Goal: Task Accomplishment & Management: Manage account settings

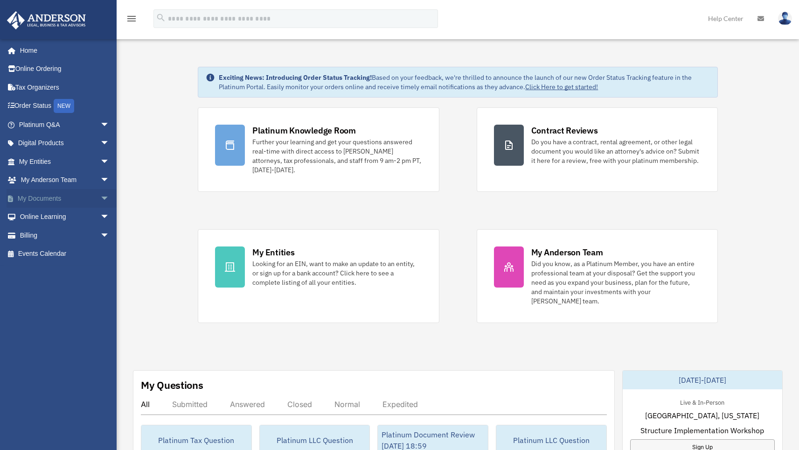
click at [100, 195] on span "arrow_drop_down" at bounding box center [109, 198] width 19 height 19
click at [45, 214] on link "Box" at bounding box center [68, 217] width 111 height 19
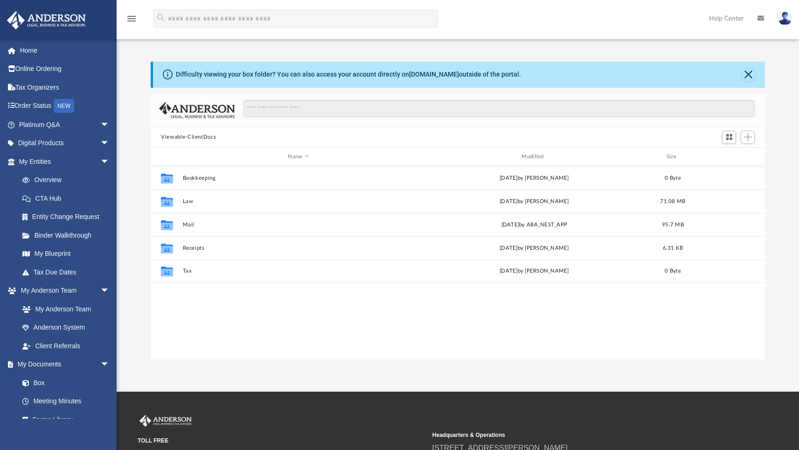
scroll to position [205, 607]
click at [567, 331] on div "Collaborated Folder Bookkeeping [DATE] by [PERSON_NAME] 0 Byte Collaborated Fol…" at bounding box center [458, 263] width 614 height 194
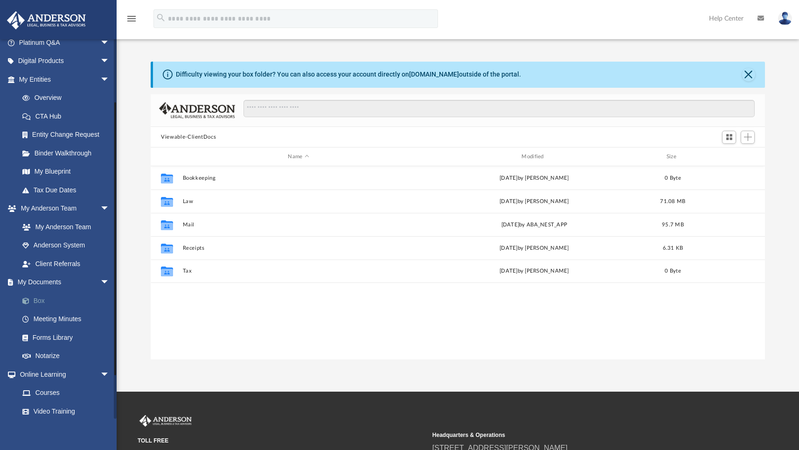
scroll to position [84, 0]
click at [40, 294] on link "Box" at bounding box center [68, 298] width 111 height 19
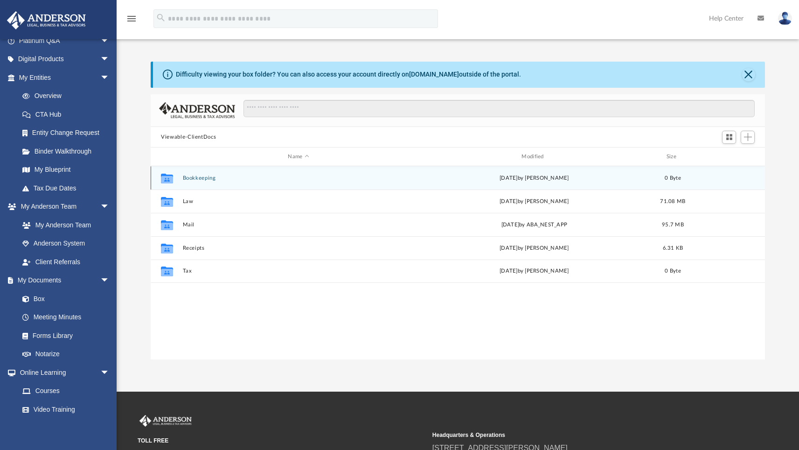
click at [203, 179] on button "Bookkeeping" at bounding box center [299, 178] width 232 height 6
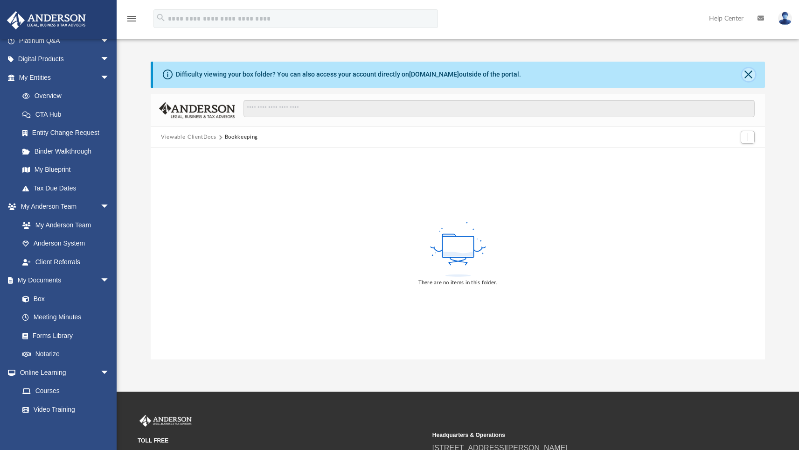
click at [748, 73] on button "Close" at bounding box center [748, 74] width 13 height 13
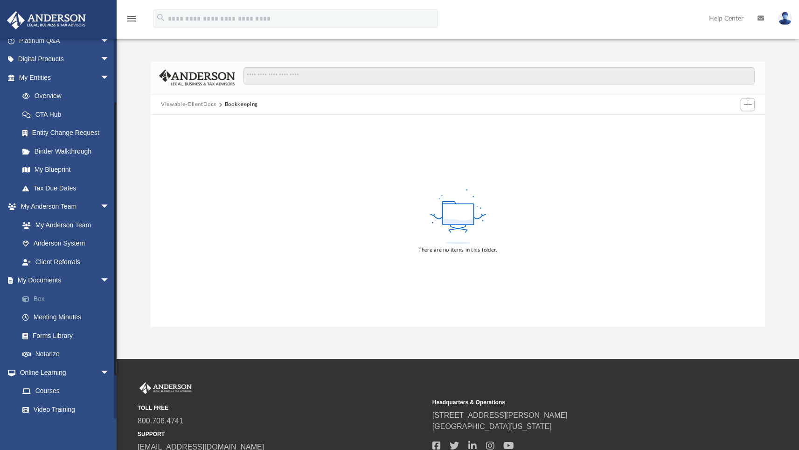
click at [44, 295] on link "Box" at bounding box center [68, 298] width 111 height 19
click at [198, 103] on button "Viewable-ClientDocs" at bounding box center [188, 104] width 55 height 8
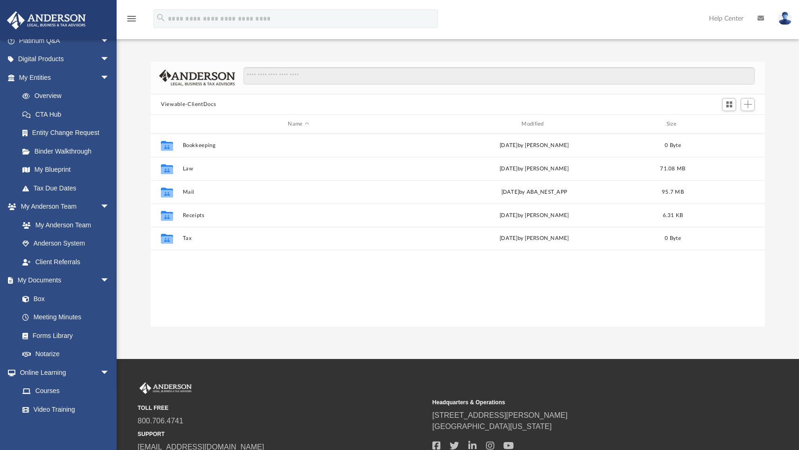
scroll to position [205, 607]
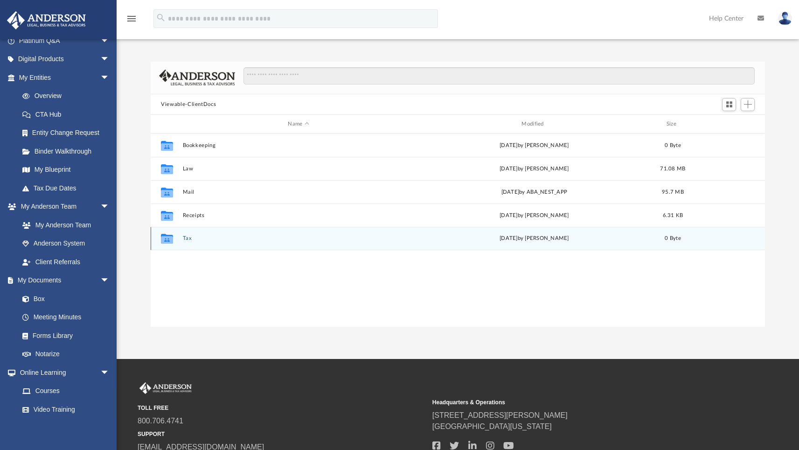
click at [184, 238] on button "Tax" at bounding box center [299, 238] width 232 height 6
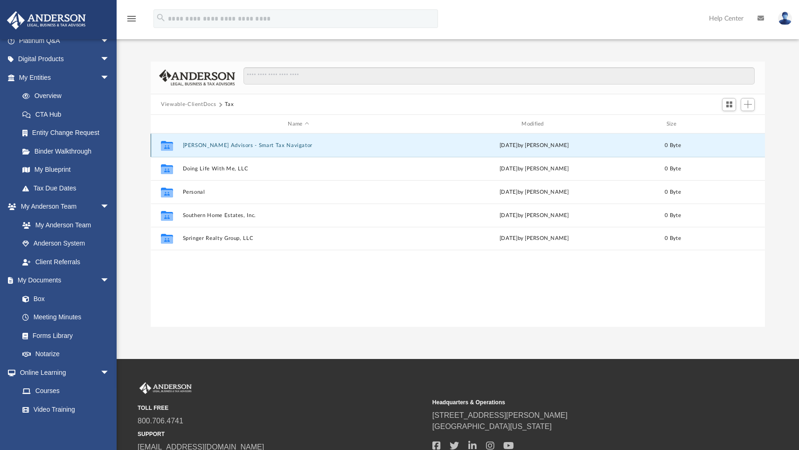
click at [257, 143] on button "[PERSON_NAME] Advisors - Smart Tax Navigator" at bounding box center [299, 145] width 232 height 6
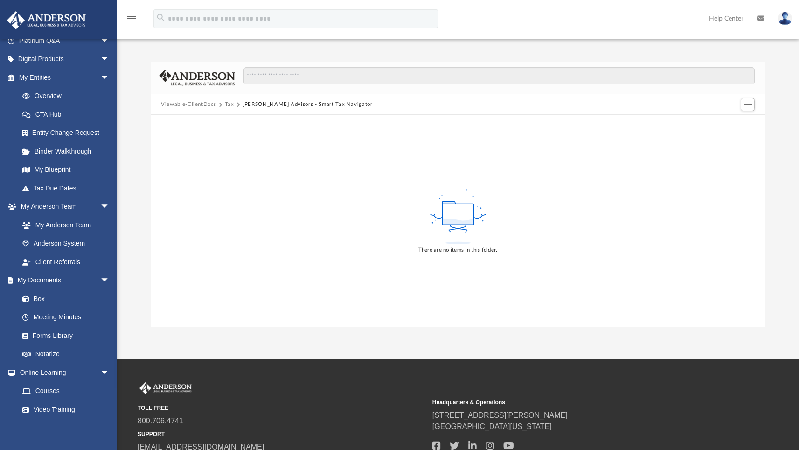
click at [229, 104] on button "Tax" at bounding box center [229, 104] width 9 height 8
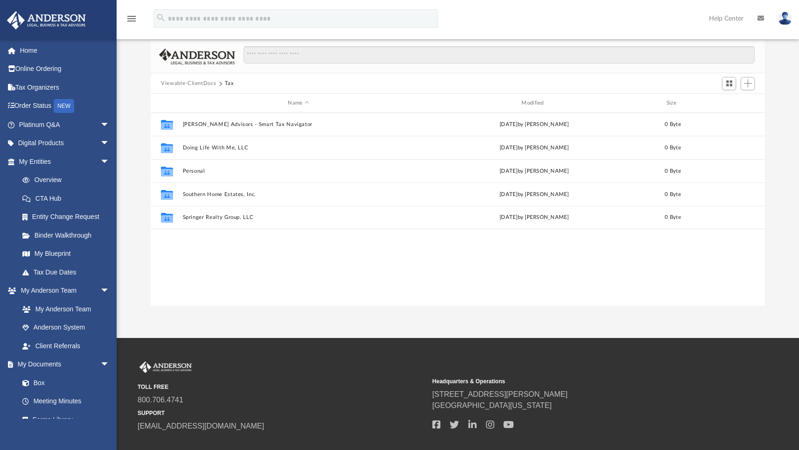
scroll to position [0, 0]
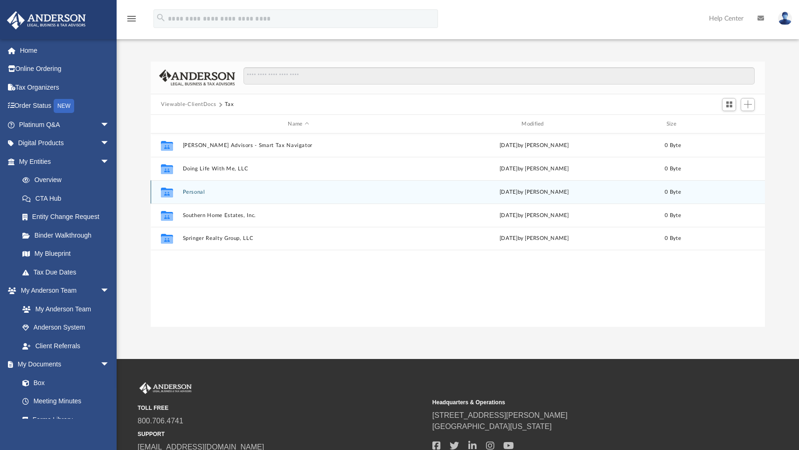
click at [197, 196] on div "Collaborated Folder Personal today by Camelia Ramli 0 Byte" at bounding box center [458, 191] width 614 height 23
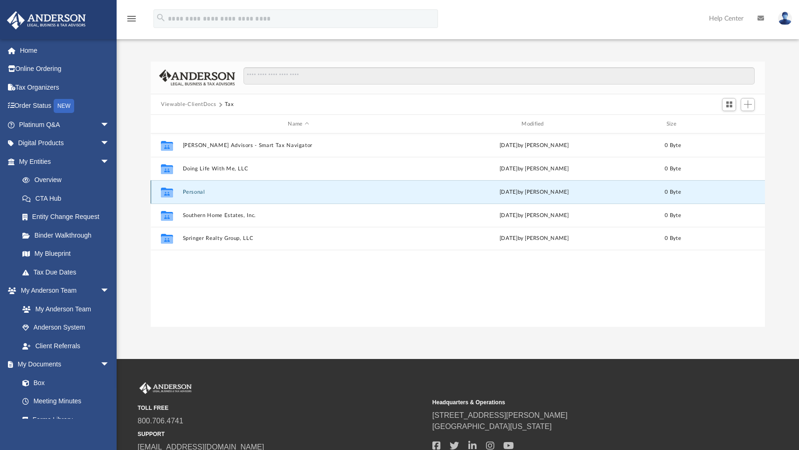
click at [197, 193] on button "Personal" at bounding box center [299, 192] width 232 height 6
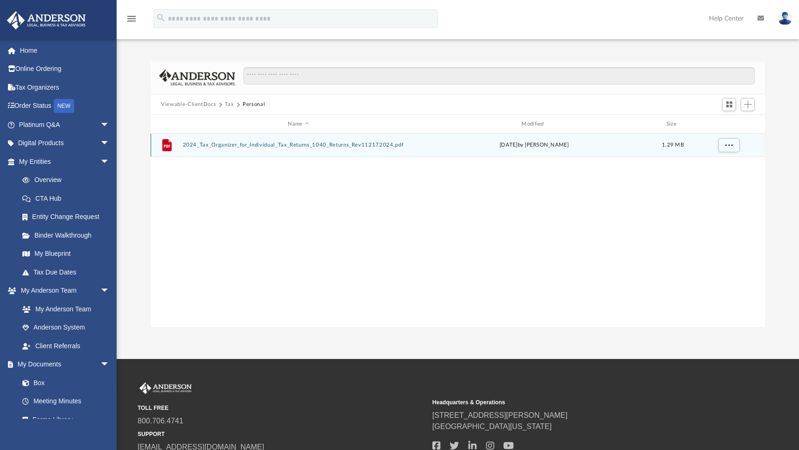
click at [222, 142] on button "2024_Tax_Organizer_for_Individual_Tax_Returns_1040_Returns_Rev112172024.pdf" at bounding box center [299, 145] width 232 height 6
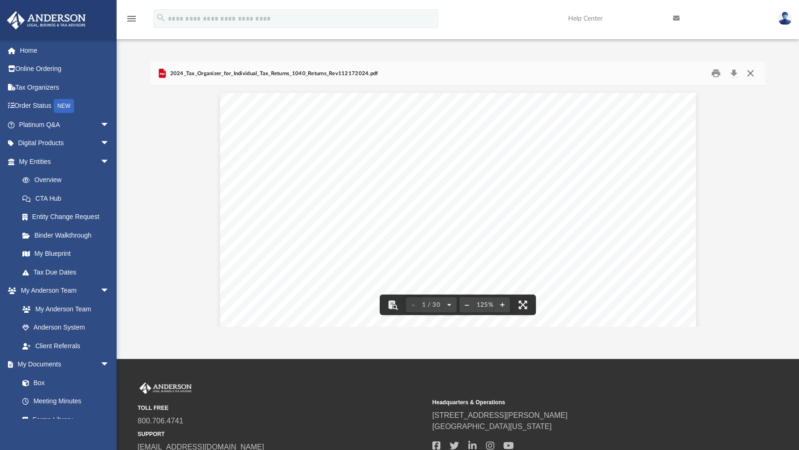
click at [750, 76] on button "Close" at bounding box center [750, 73] width 17 height 14
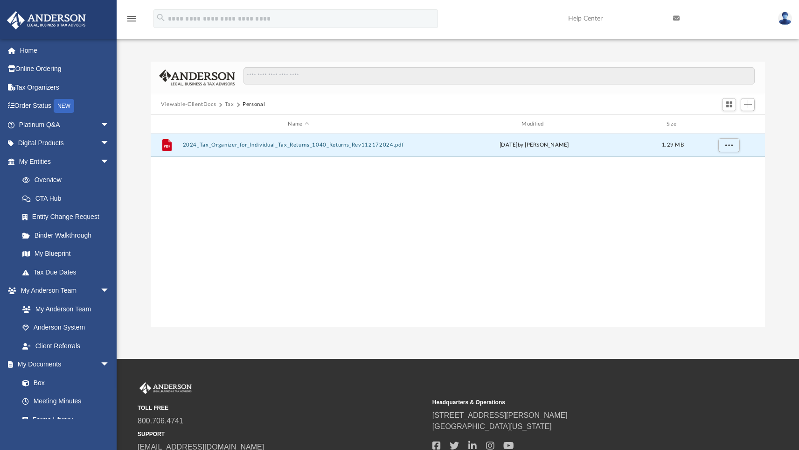
click at [228, 103] on button "Tax" at bounding box center [229, 104] width 9 height 8
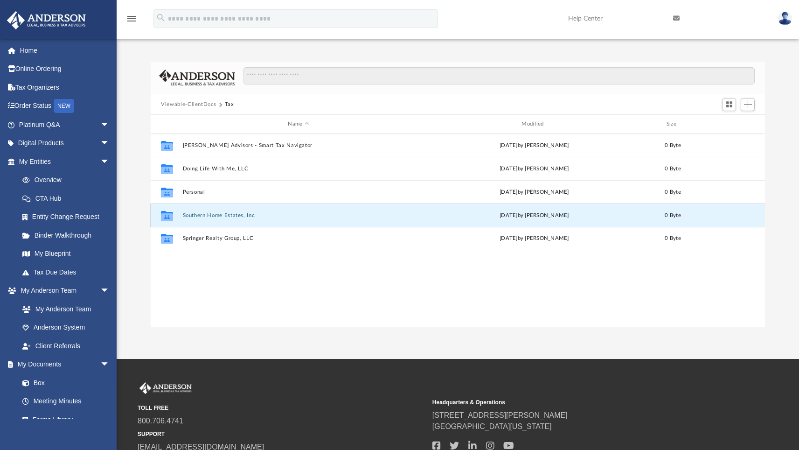
click at [217, 215] on button "Southern Home Estates, Inc." at bounding box center [299, 215] width 232 height 6
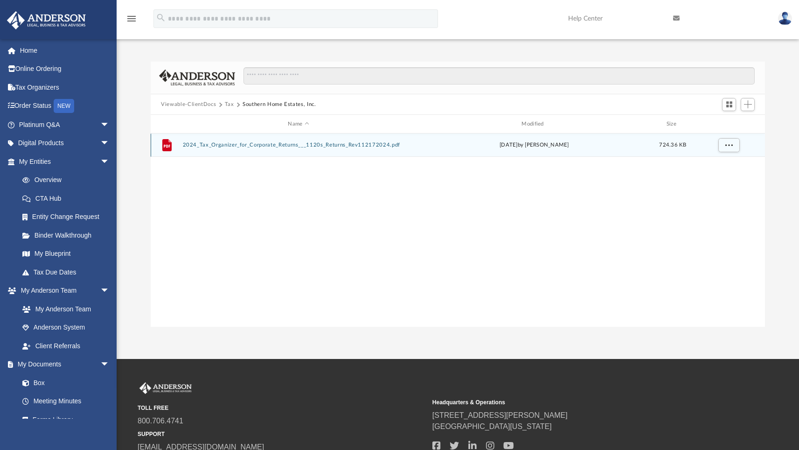
click at [226, 145] on button "2024_Tax_Organizer_for_Corporate_Returns___1120s_Returns_Rev112172024.pdf" at bounding box center [299, 145] width 232 height 6
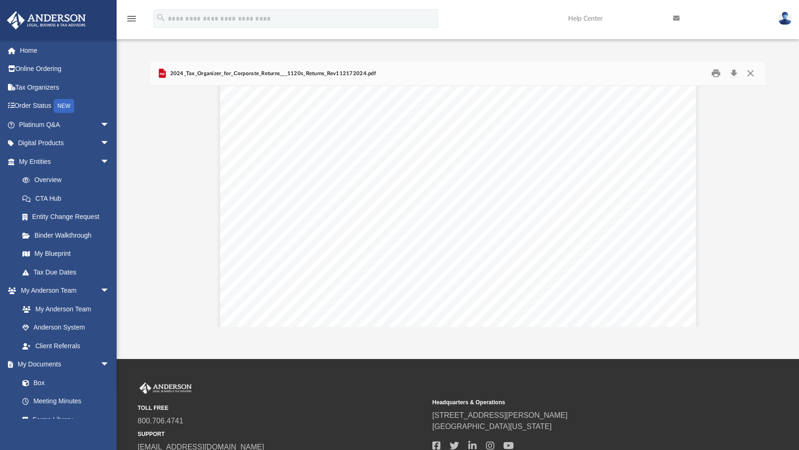
scroll to position [3243, 0]
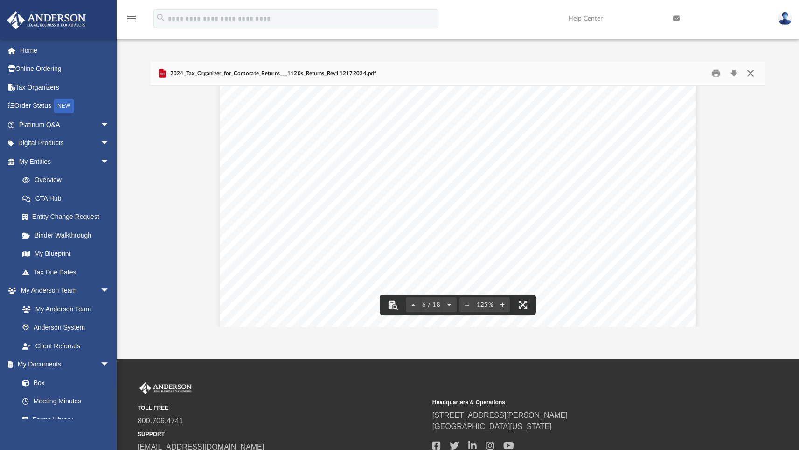
click at [750, 74] on button "Close" at bounding box center [750, 73] width 17 height 14
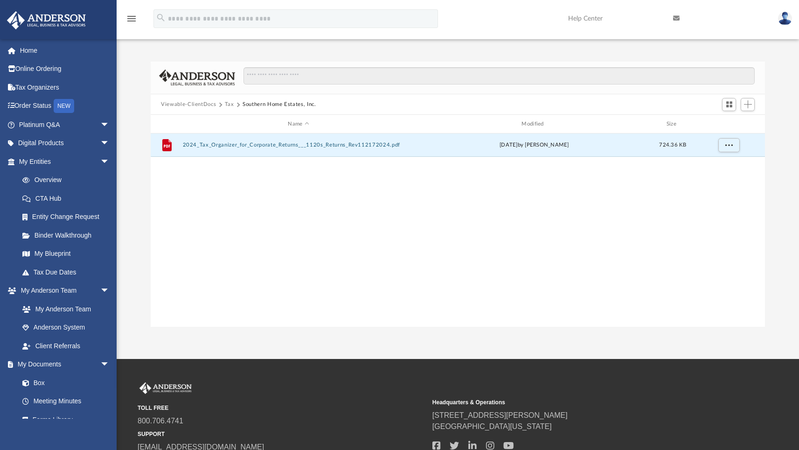
click at [227, 104] on button "Tax" at bounding box center [229, 104] width 9 height 8
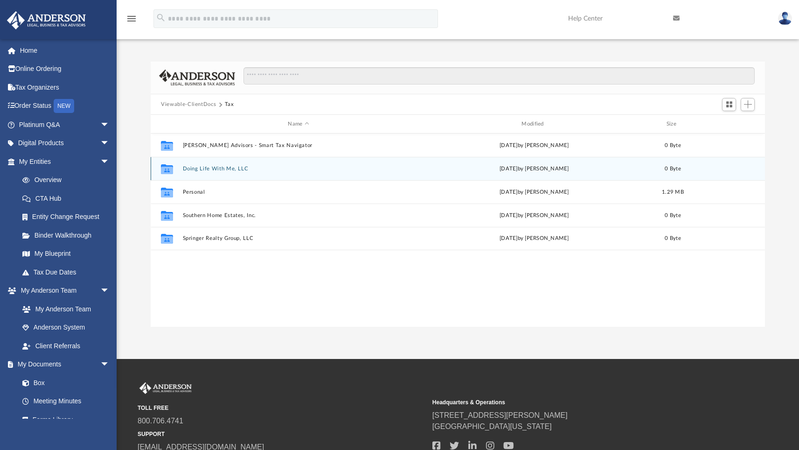
click at [206, 166] on button "Doing Life With Me, LLC" at bounding box center [299, 169] width 232 height 6
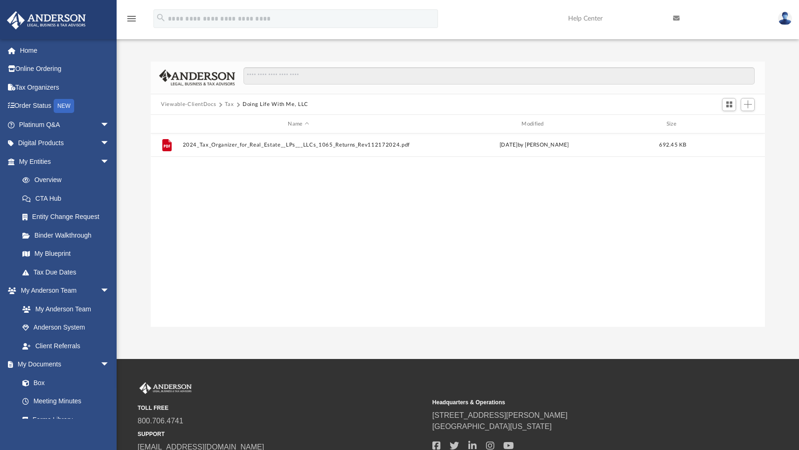
click at [229, 103] on button "Tax" at bounding box center [229, 104] width 9 height 8
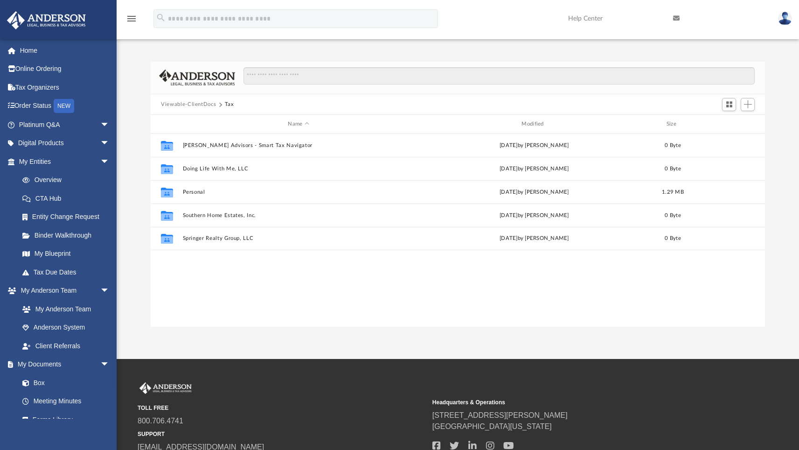
click at [342, 287] on div "Collaborated Folder Anderson Advisors - Smart Tax Navigator today by Camelia Ra…" at bounding box center [458, 230] width 614 height 194
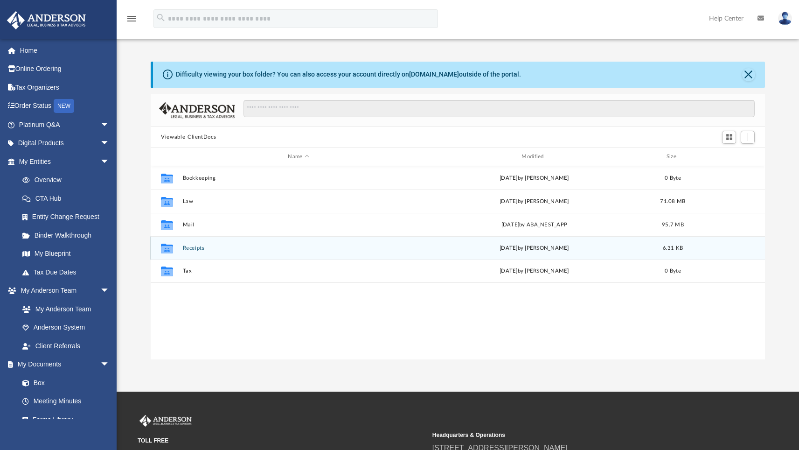
scroll to position [205, 607]
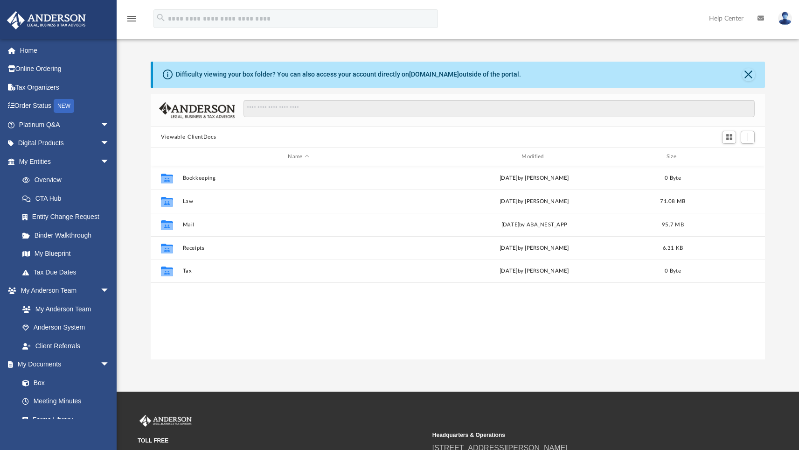
click at [530, 316] on div "Collaborated Folder Bookkeeping [DATE] by [PERSON_NAME] 0 Byte Collaborated Fol…" at bounding box center [458, 263] width 614 height 194
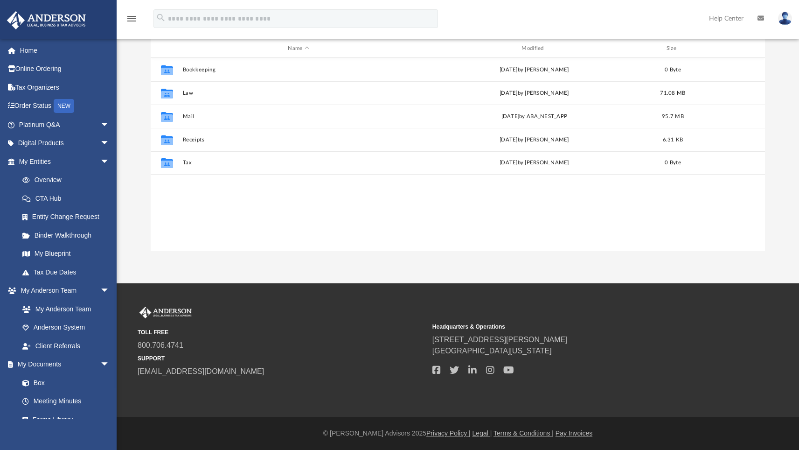
scroll to position [0, 0]
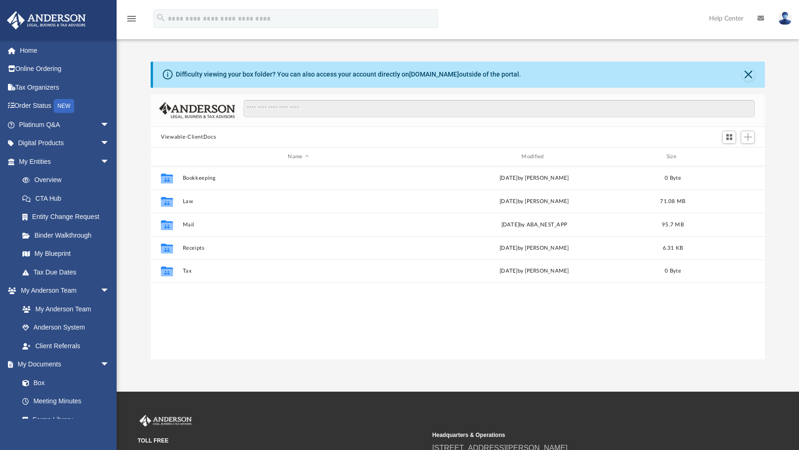
click at [425, 335] on div "Collaborated Folder Bookkeeping [DATE] by [PERSON_NAME] 0 Byte Collaborated Fol…" at bounding box center [458, 263] width 614 height 194
click at [413, 331] on div "Collaborated Folder Bookkeeping [DATE] by [PERSON_NAME] 0 Byte Collaborated Fol…" at bounding box center [458, 263] width 614 height 194
click at [372, 328] on div "Collaborated Folder Bookkeeping [DATE] by [PERSON_NAME] 0 Byte Collaborated Fol…" at bounding box center [458, 263] width 614 height 194
click at [433, 340] on div "Collaborated Folder Bookkeeping [DATE] by [PERSON_NAME] 0 Byte Collaborated Fol…" at bounding box center [458, 263] width 614 height 194
click at [459, 345] on div "Collaborated Folder Bookkeeping [DATE] by [PERSON_NAME] 0 Byte Collaborated Fol…" at bounding box center [458, 263] width 614 height 194
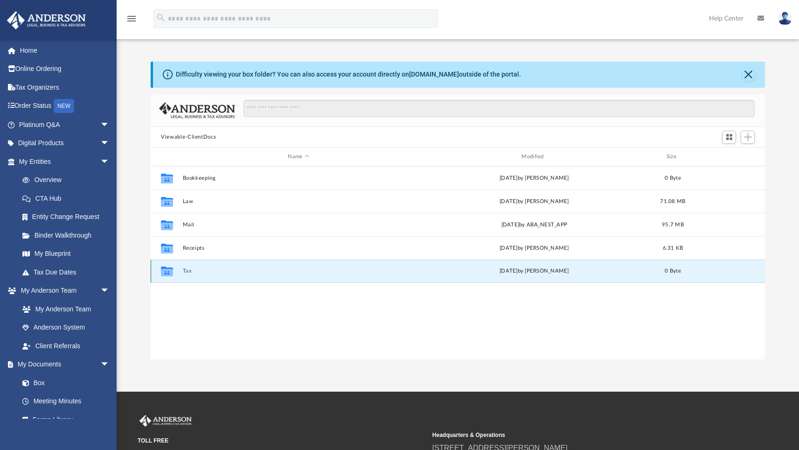
click at [187, 268] on button "Tax" at bounding box center [299, 271] width 232 height 6
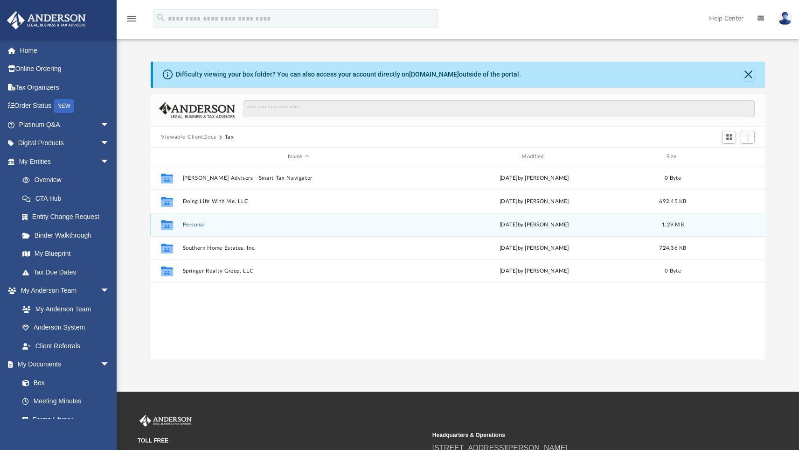
click at [193, 222] on button "Personal" at bounding box center [299, 225] width 232 height 6
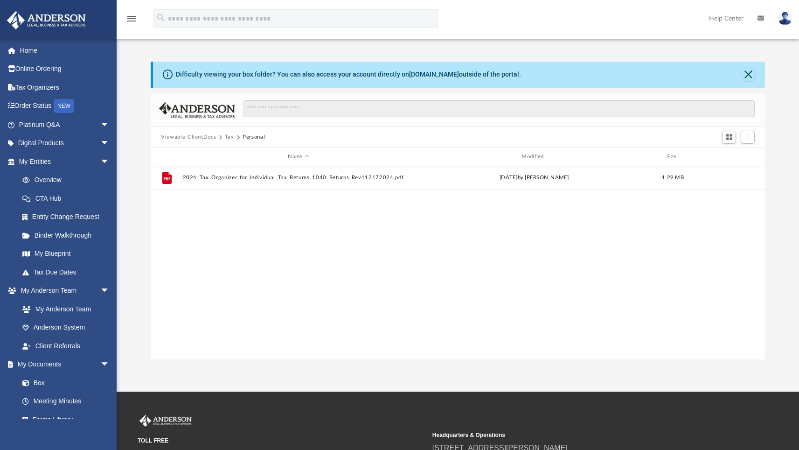
click at [551, 259] on div "File 2024_Tax_Organizer_for_Individual_Tax_Returns_1040_Returns_Rev112172024.pd…" at bounding box center [458, 263] width 614 height 194
click at [752, 71] on button "Close" at bounding box center [748, 74] width 13 height 13
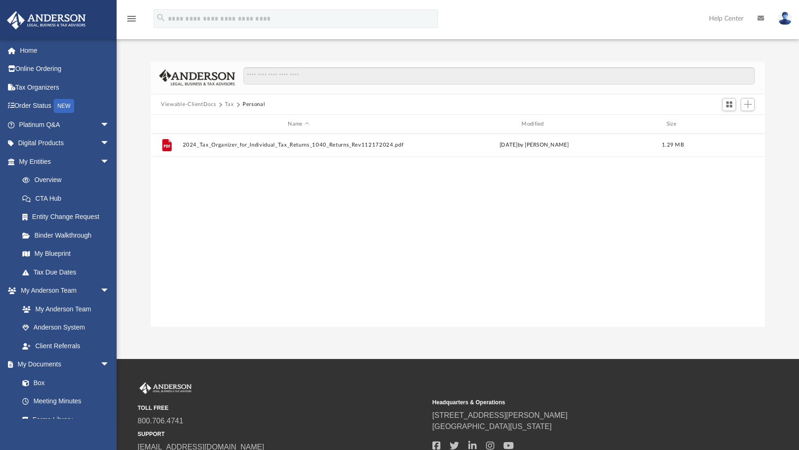
click at [581, 218] on div "File 2024_Tax_Organizer_for_Individual_Tax_Returns_1040_Returns_Rev112172024.pd…" at bounding box center [458, 230] width 614 height 194
click at [748, 106] on span "Add" at bounding box center [748, 104] width 8 height 8
click at [736, 122] on li "Upload" at bounding box center [735, 123] width 30 height 10
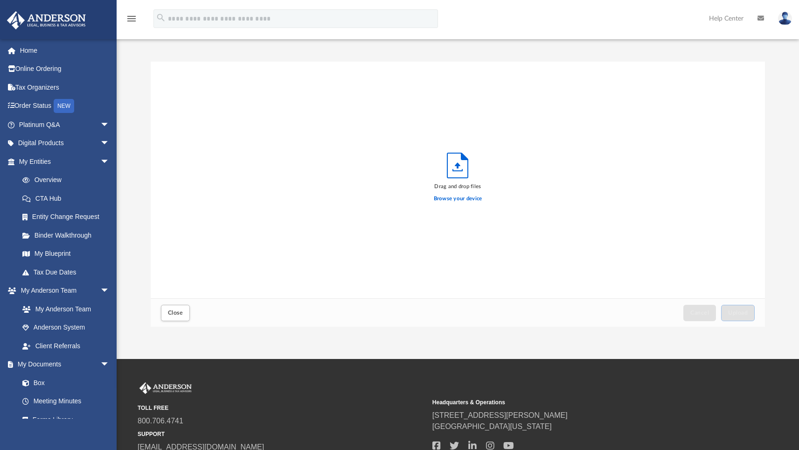
scroll to position [229, 607]
click at [454, 198] on label "Browse your device" at bounding box center [458, 198] width 49 height 8
click at [0, 0] on input "Browse your device" at bounding box center [0, 0] width 0 height 0
click at [737, 312] on span "Upload" at bounding box center [738, 313] width 20 height 6
click at [164, 316] on button "Close" at bounding box center [175, 313] width 29 height 16
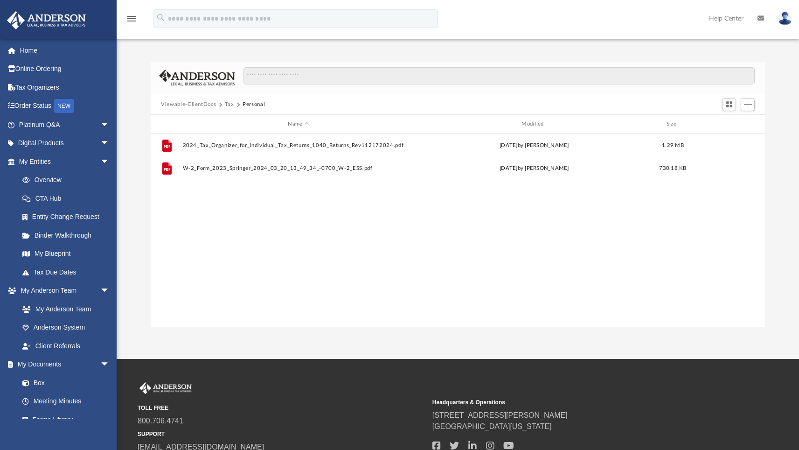
click at [780, 257] on div "Difficulty viewing your box folder? You can also access your account directly o…" at bounding box center [458, 194] width 682 height 265
click at [387, 274] on div "File 2024_Tax_Organizer_for_Individual_Tax_Returns_1040_Returns_Rev112172024.pd…" at bounding box center [458, 230] width 614 height 194
click at [472, 17] on div "menu search Site Menu add [EMAIL_ADDRESS][DOMAIN_NAME] My Profile Reset Passwor…" at bounding box center [399, 23] width 785 height 32
click at [465, 13] on div "menu search Site Menu add [EMAIL_ADDRESS][DOMAIN_NAME] My Profile Reset Passwor…" at bounding box center [399, 23] width 785 height 32
click at [247, 103] on button "Personal" at bounding box center [254, 104] width 22 height 8
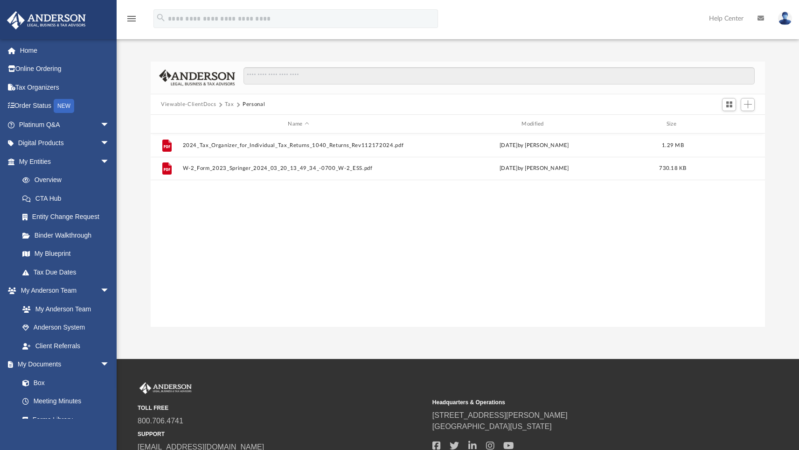
click at [228, 102] on button "Tax" at bounding box center [229, 104] width 9 height 8
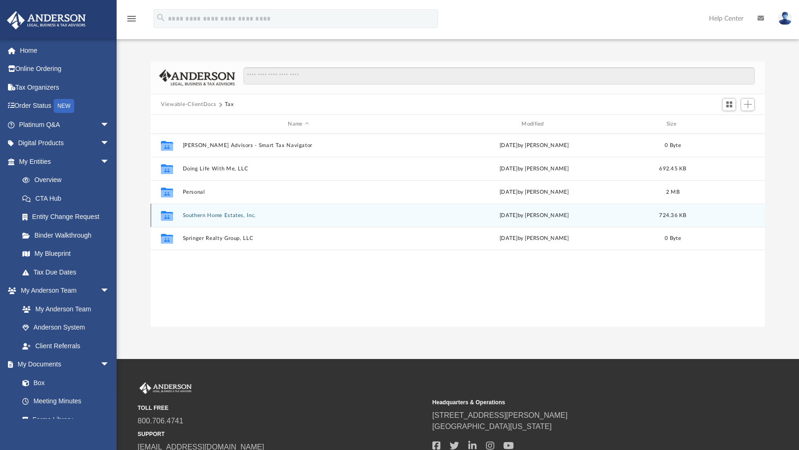
click at [216, 215] on button "Southern Home Estates, Inc." at bounding box center [299, 215] width 232 height 6
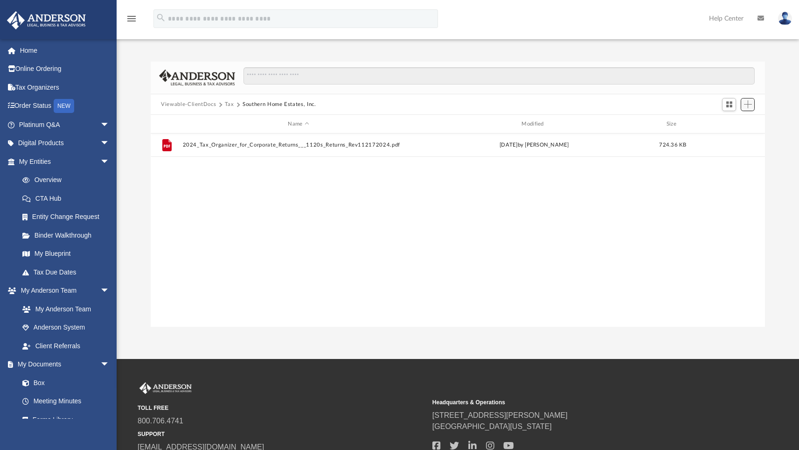
click at [750, 105] on span "Add" at bounding box center [748, 104] width 8 height 8
click at [728, 122] on li "Upload" at bounding box center [735, 123] width 30 height 10
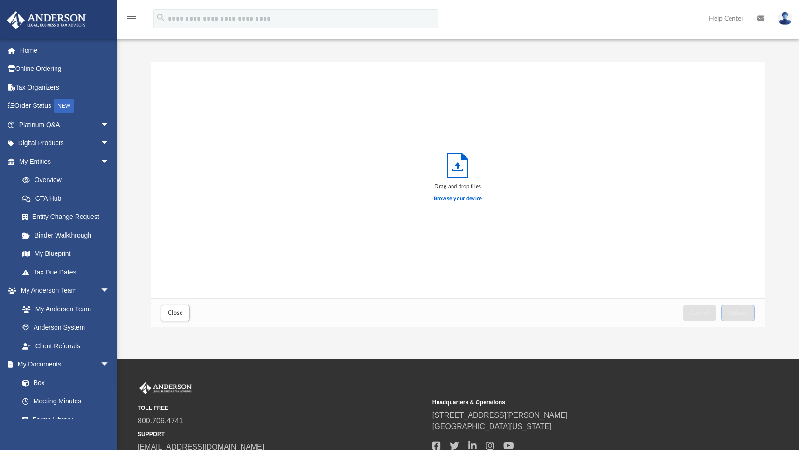
click at [447, 199] on label "Browse your device" at bounding box center [458, 198] width 49 height 8
click at [0, 0] on input "Browse your device" at bounding box center [0, 0] width 0 height 0
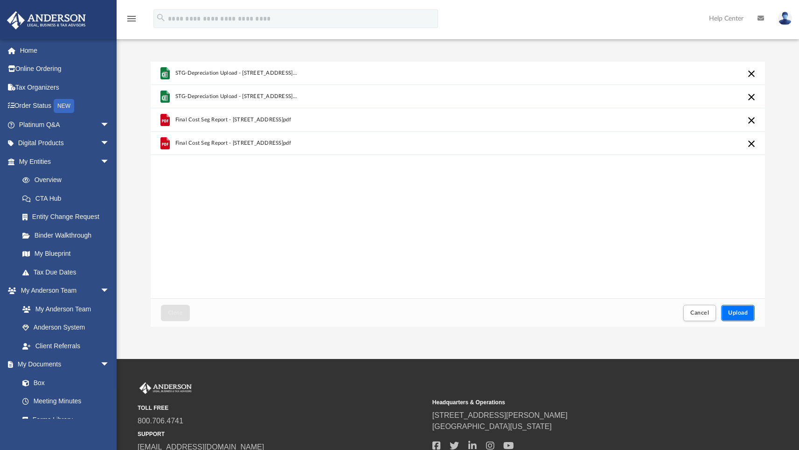
click at [742, 310] on span "Upload" at bounding box center [738, 313] width 20 height 6
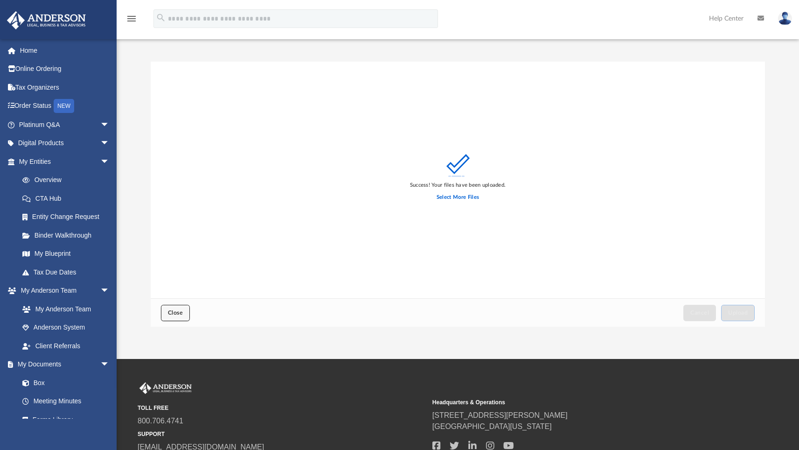
click at [172, 307] on button "Close" at bounding box center [175, 313] width 29 height 16
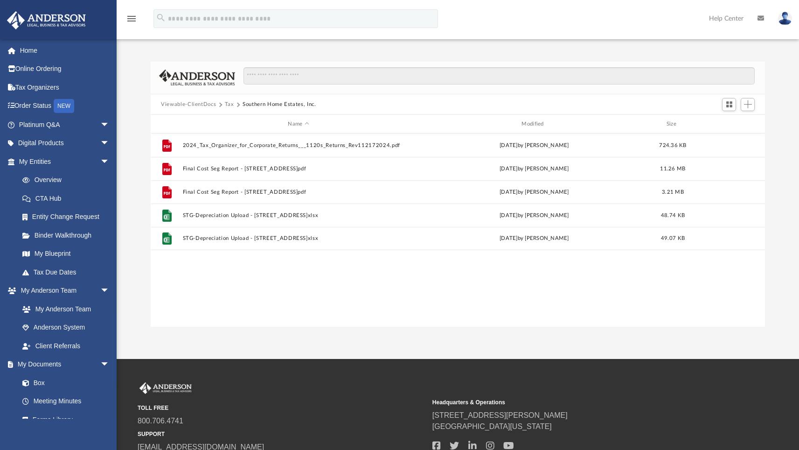
click at [422, 284] on div "File 2024_Tax_Organizer_for_Corporate_Returns___1120s_Returns_Rev112172024.pdf …" at bounding box center [458, 230] width 614 height 194
click at [536, 21] on div "menu search Site Menu add [EMAIL_ADDRESS][DOMAIN_NAME] My Profile Reset Passwor…" at bounding box center [399, 23] width 785 height 32
click at [453, 288] on div "File 2024_Tax_Organizer_for_Corporate_Returns___1120s_Returns_Rev112172024.pdf …" at bounding box center [458, 230] width 614 height 194
